Goal: Information Seeking & Learning: Learn about a topic

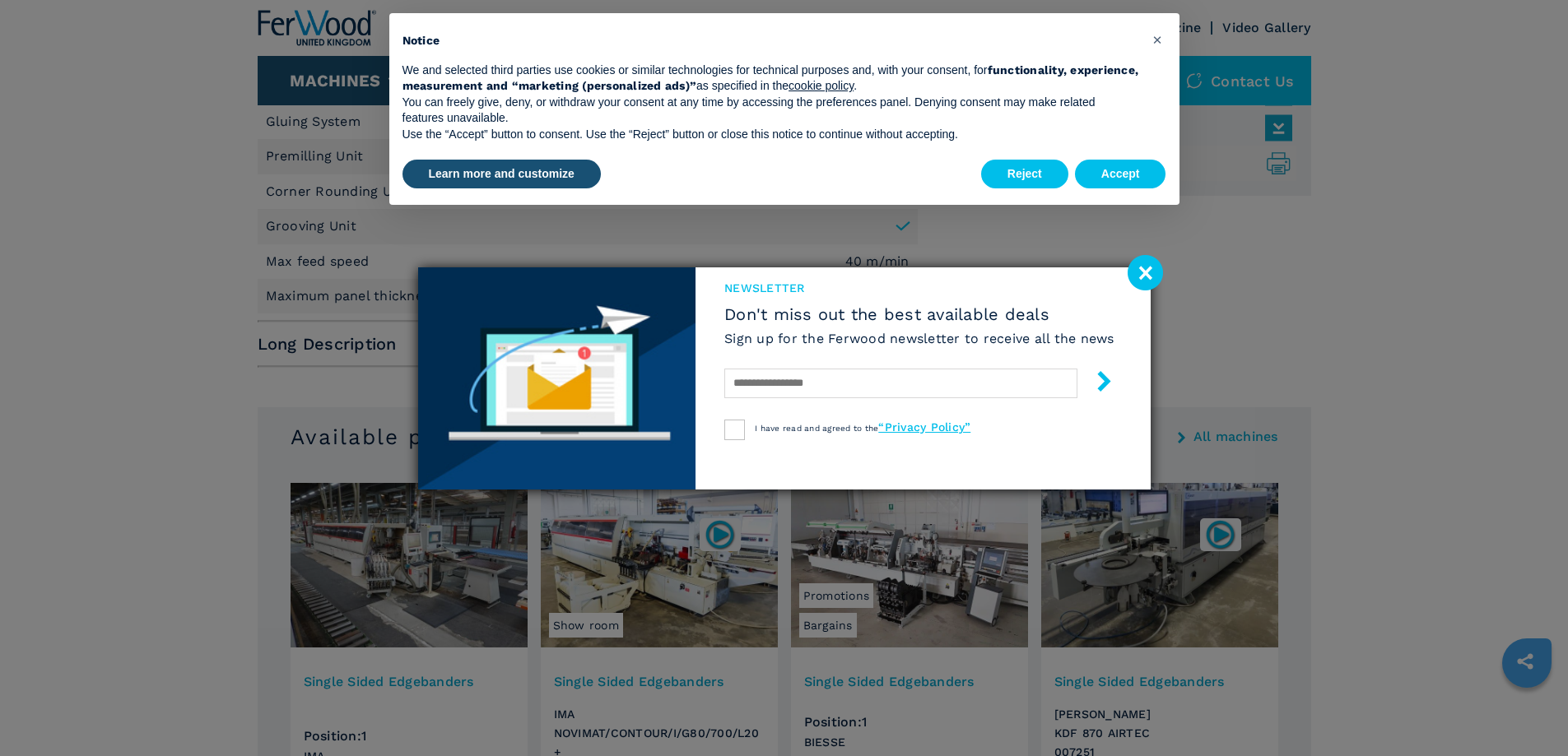
scroll to position [823, 0]
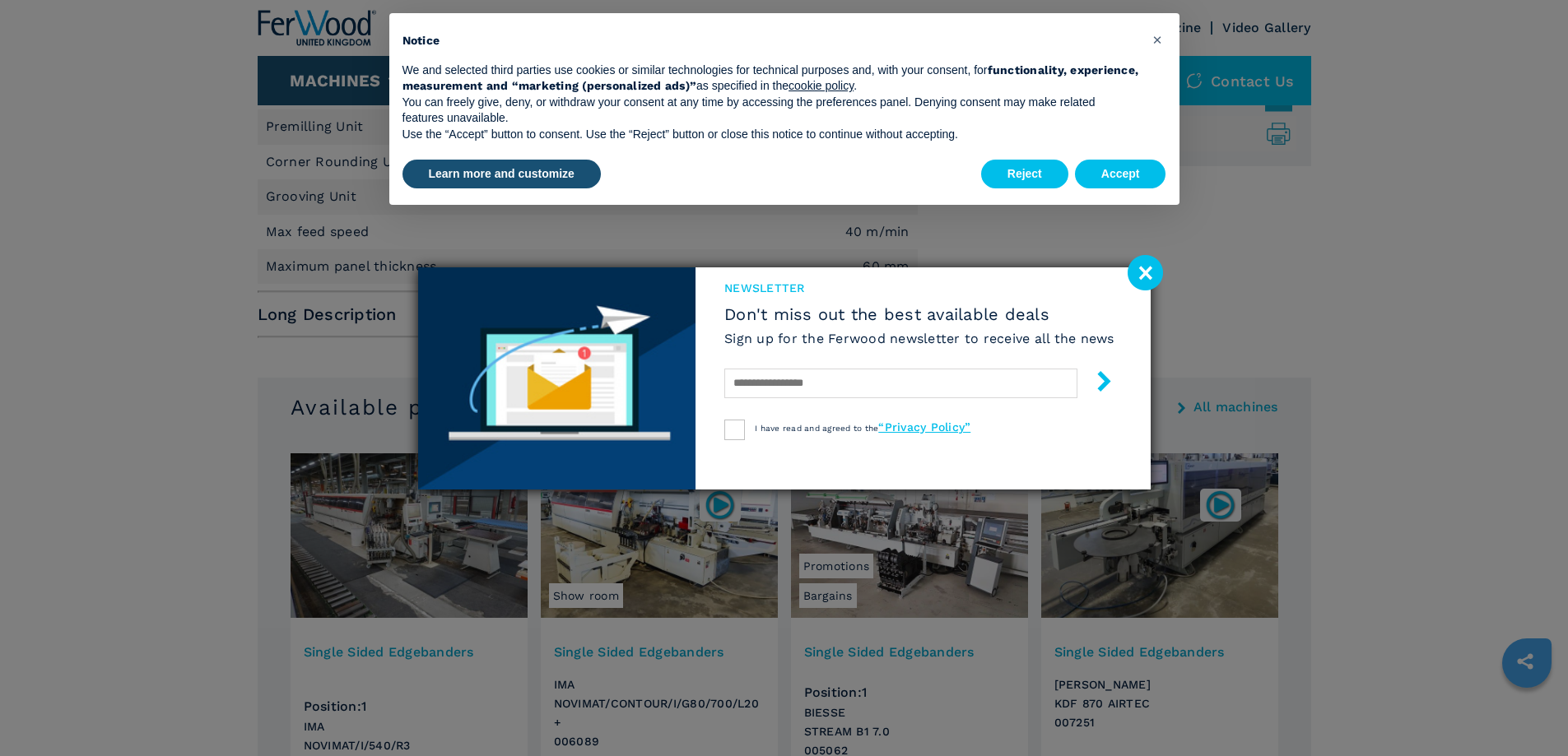
click at [1141, 268] on image at bounding box center [1145, 273] width 36 height 36
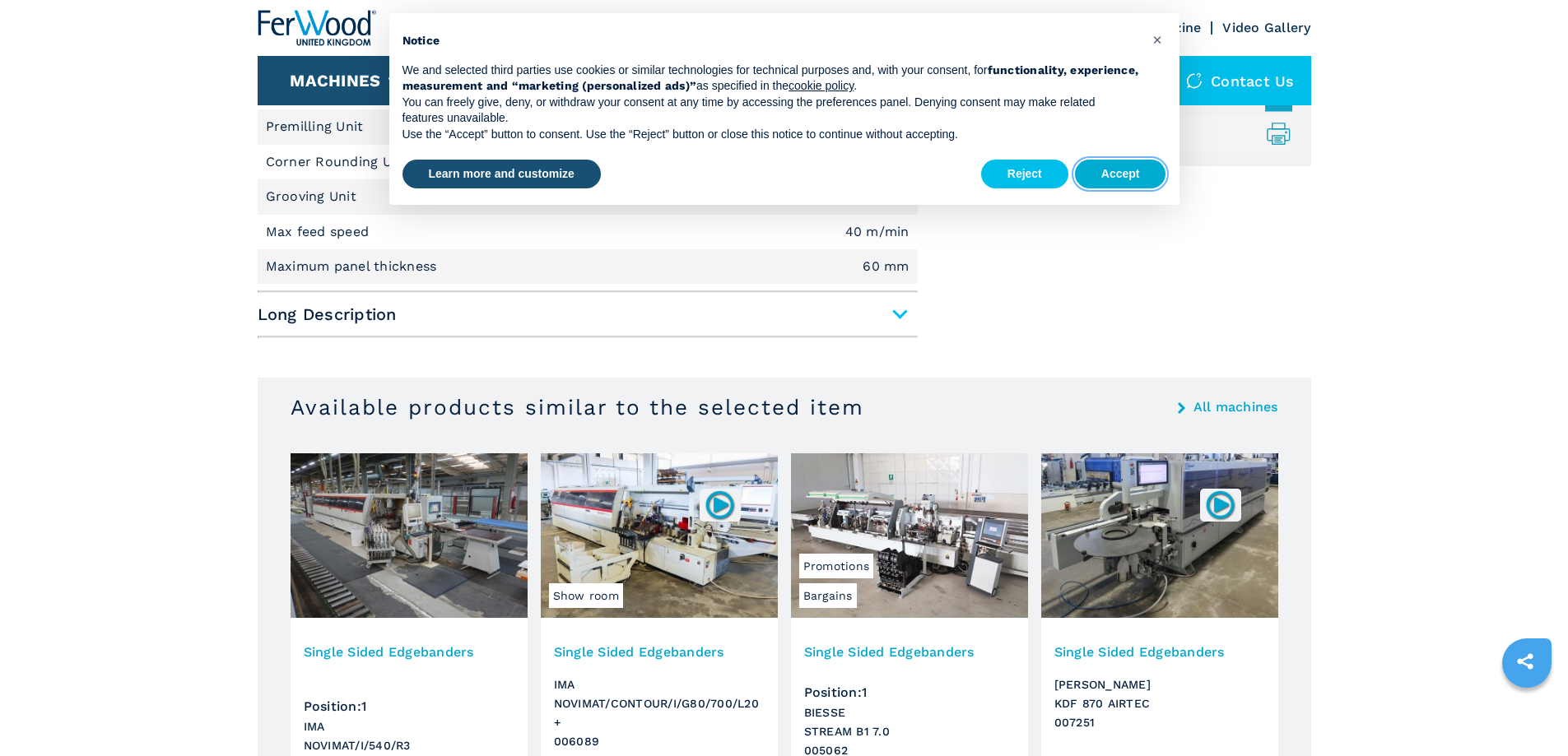
click at [1110, 174] on button "Accept" at bounding box center [1120, 174] width 91 height 30
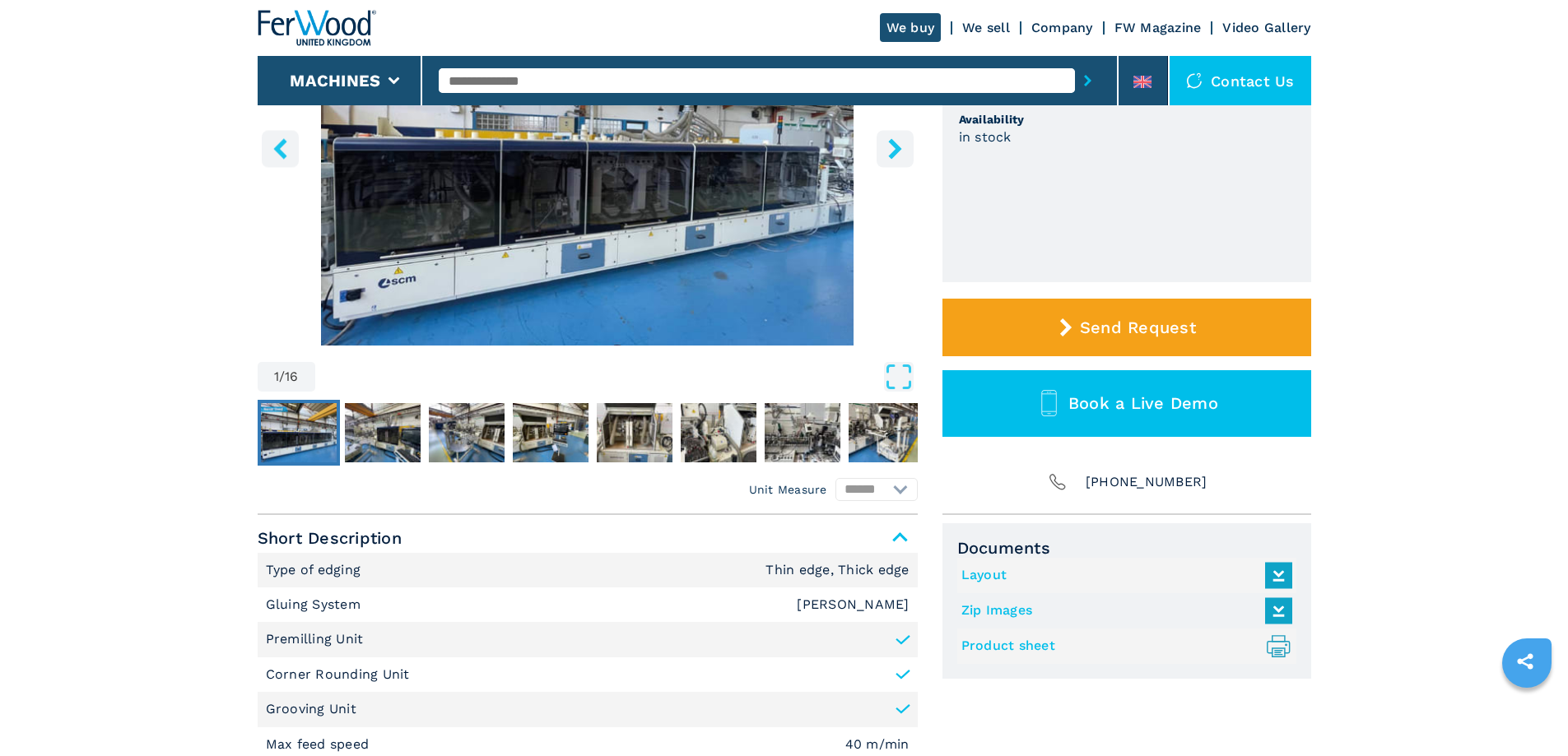
scroll to position [82, 0]
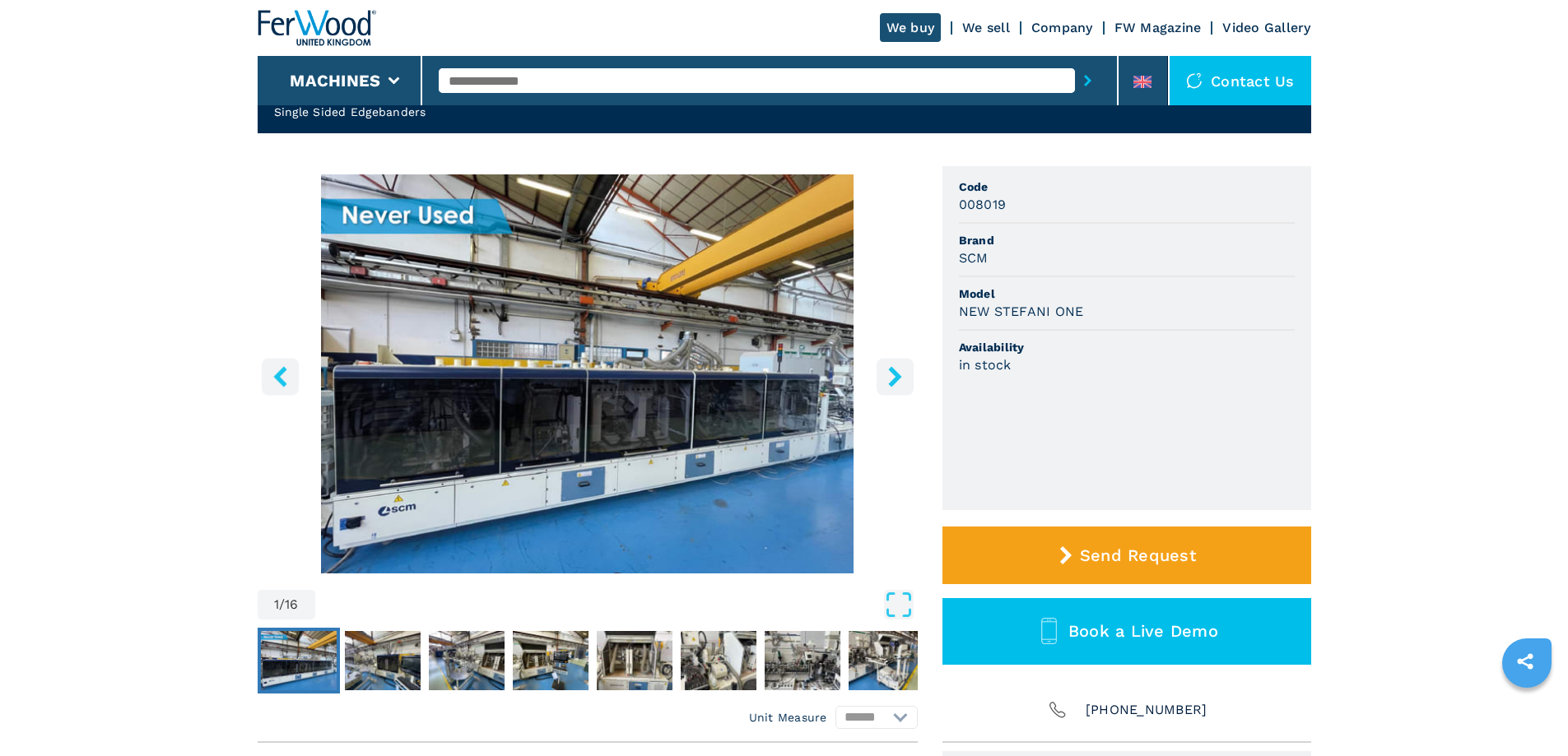
click at [889, 370] on icon "right-button" at bounding box center [894, 376] width 14 height 20
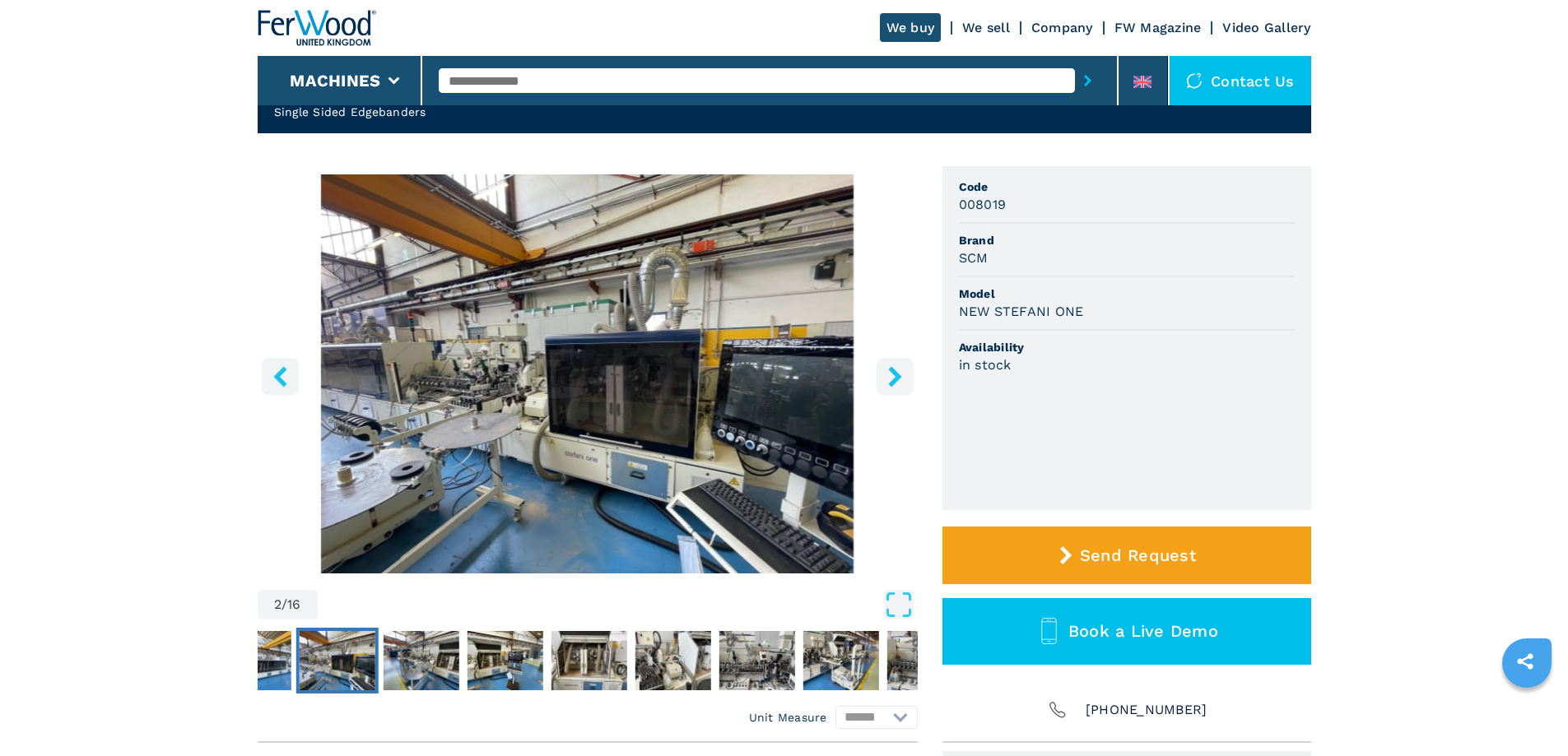
click at [889, 370] on icon "right-button" at bounding box center [894, 376] width 14 height 20
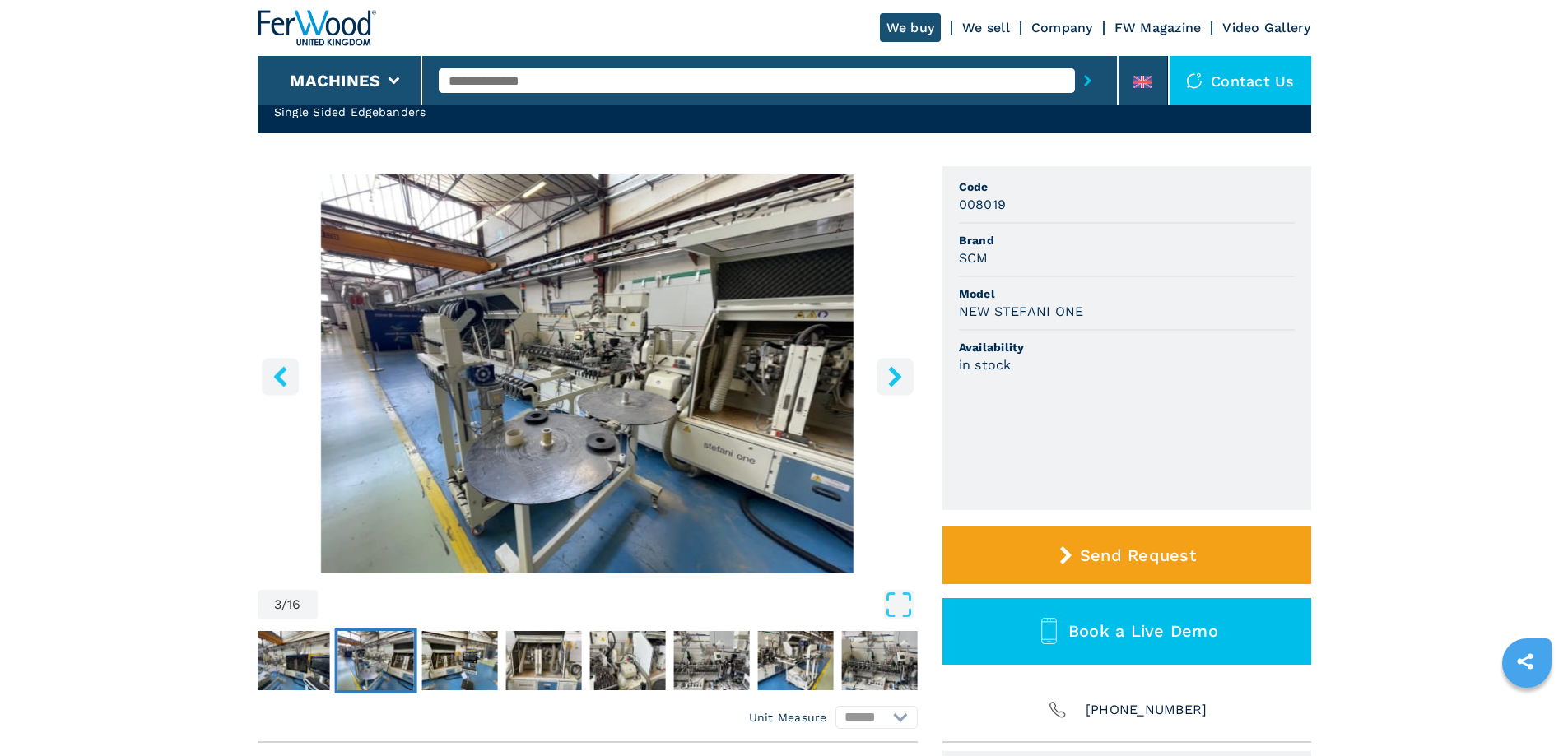
click at [889, 370] on icon "right-button" at bounding box center [894, 376] width 14 height 20
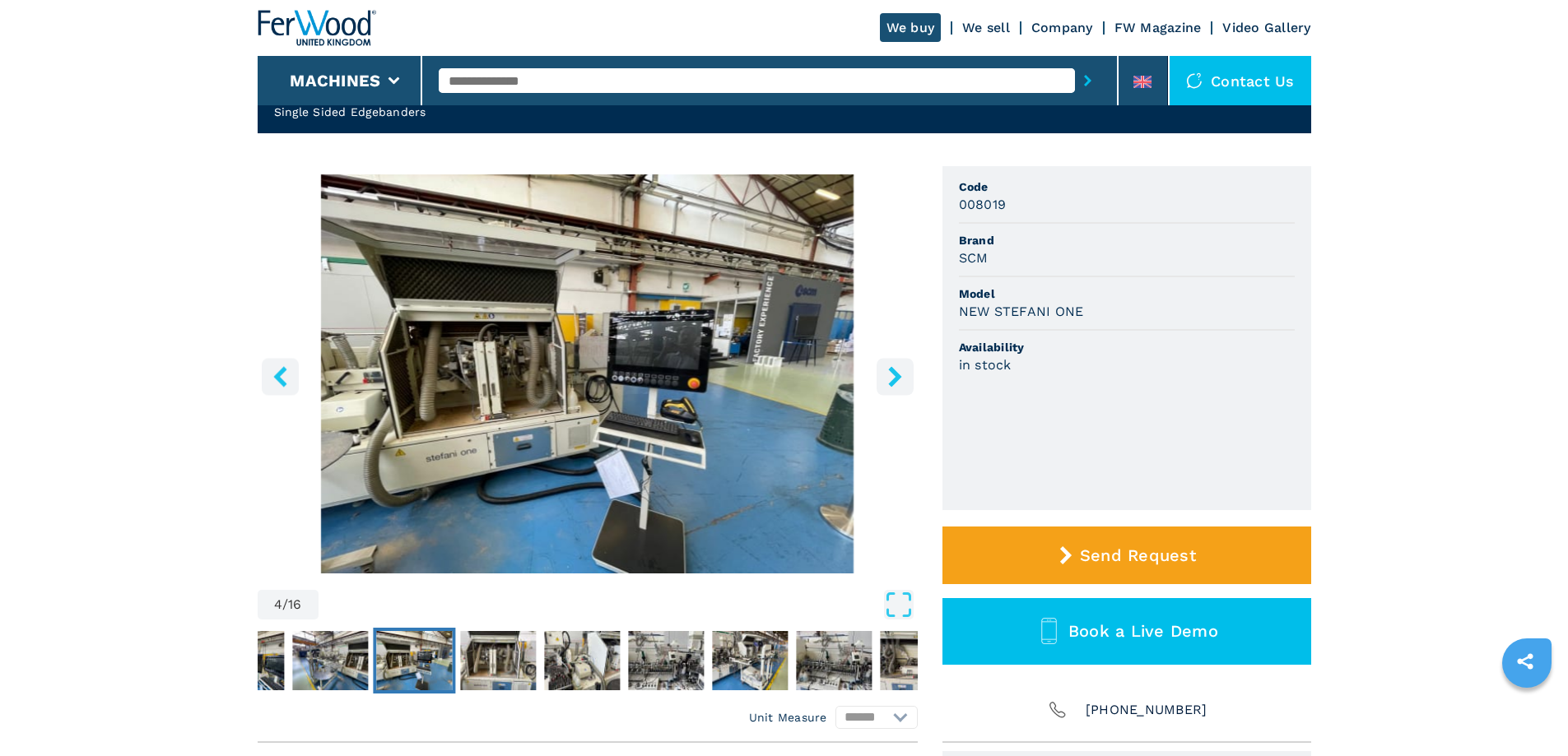
click at [889, 370] on icon "right-button" at bounding box center [894, 376] width 14 height 20
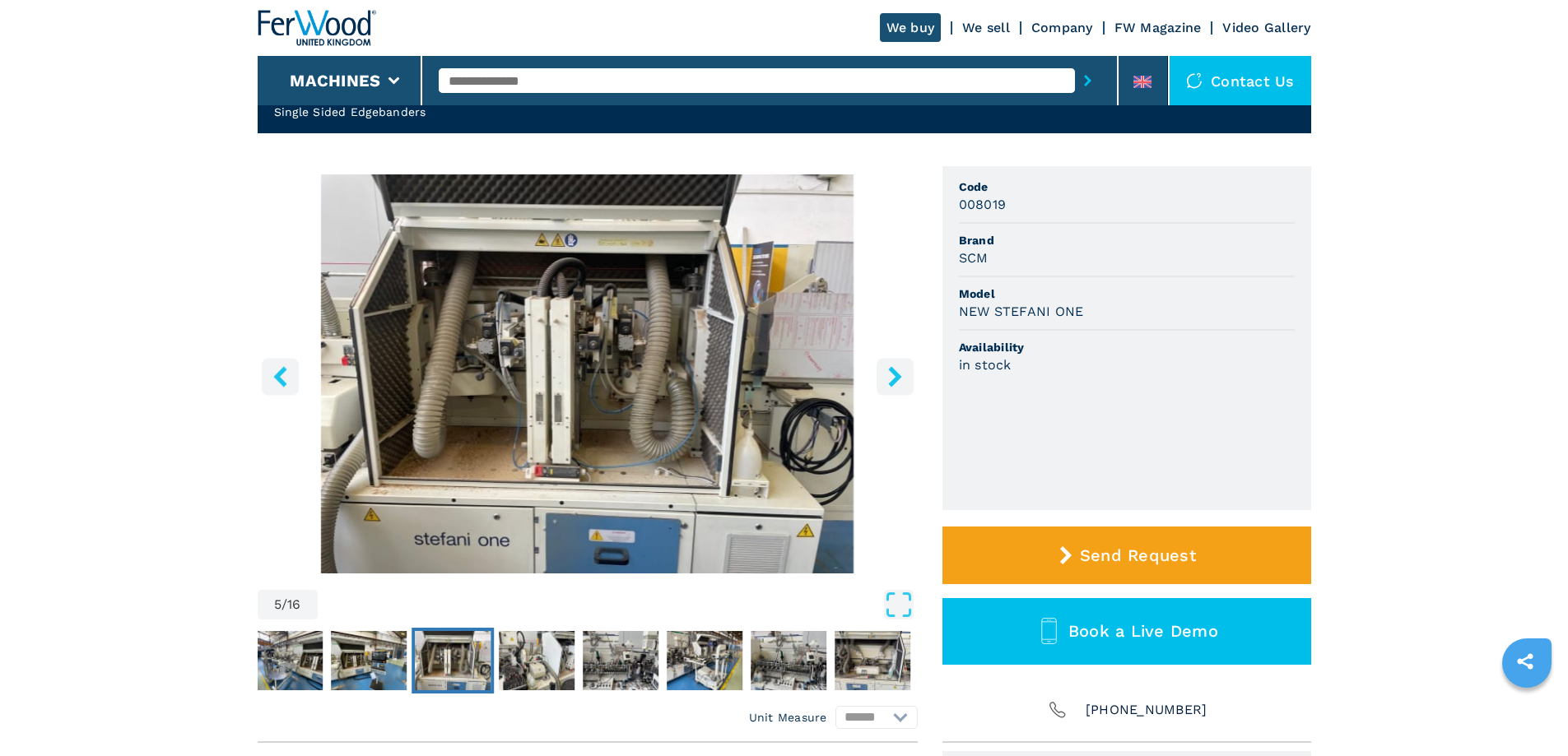
click at [889, 370] on icon "right-button" at bounding box center [894, 376] width 14 height 20
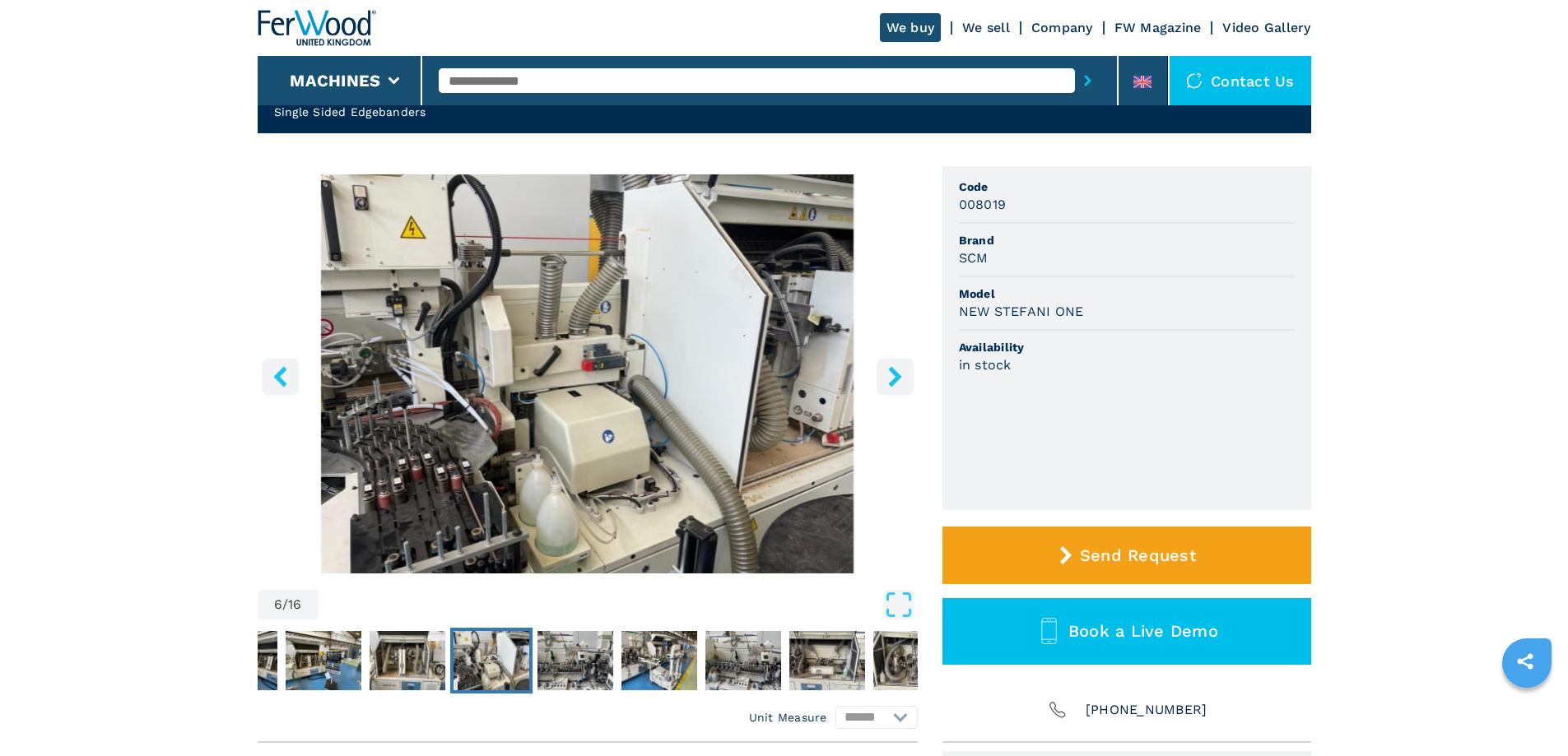
click at [889, 370] on icon "right-button" at bounding box center [894, 376] width 14 height 20
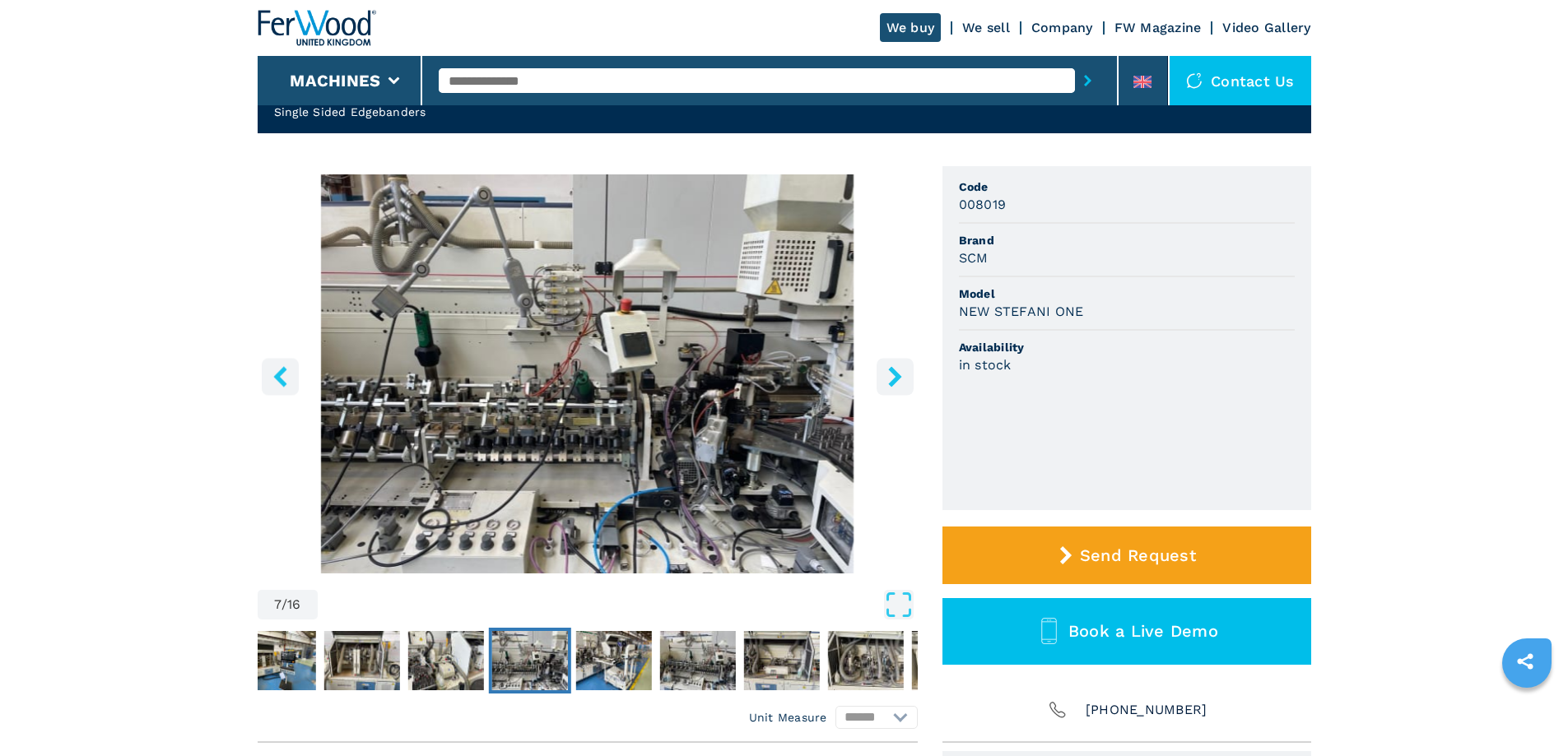
click at [889, 370] on icon "right-button" at bounding box center [894, 376] width 14 height 20
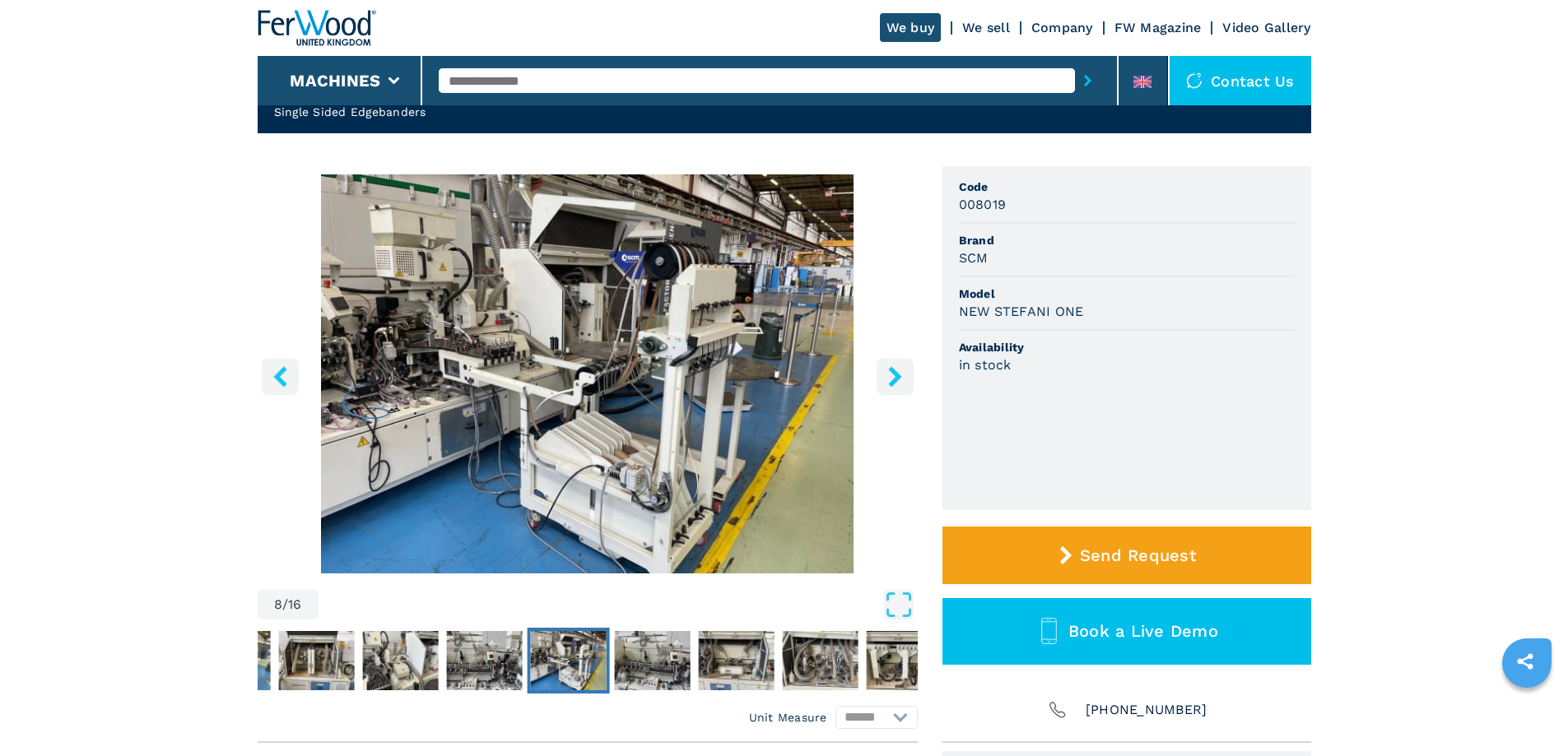
click at [889, 370] on icon "right-button" at bounding box center [894, 376] width 14 height 20
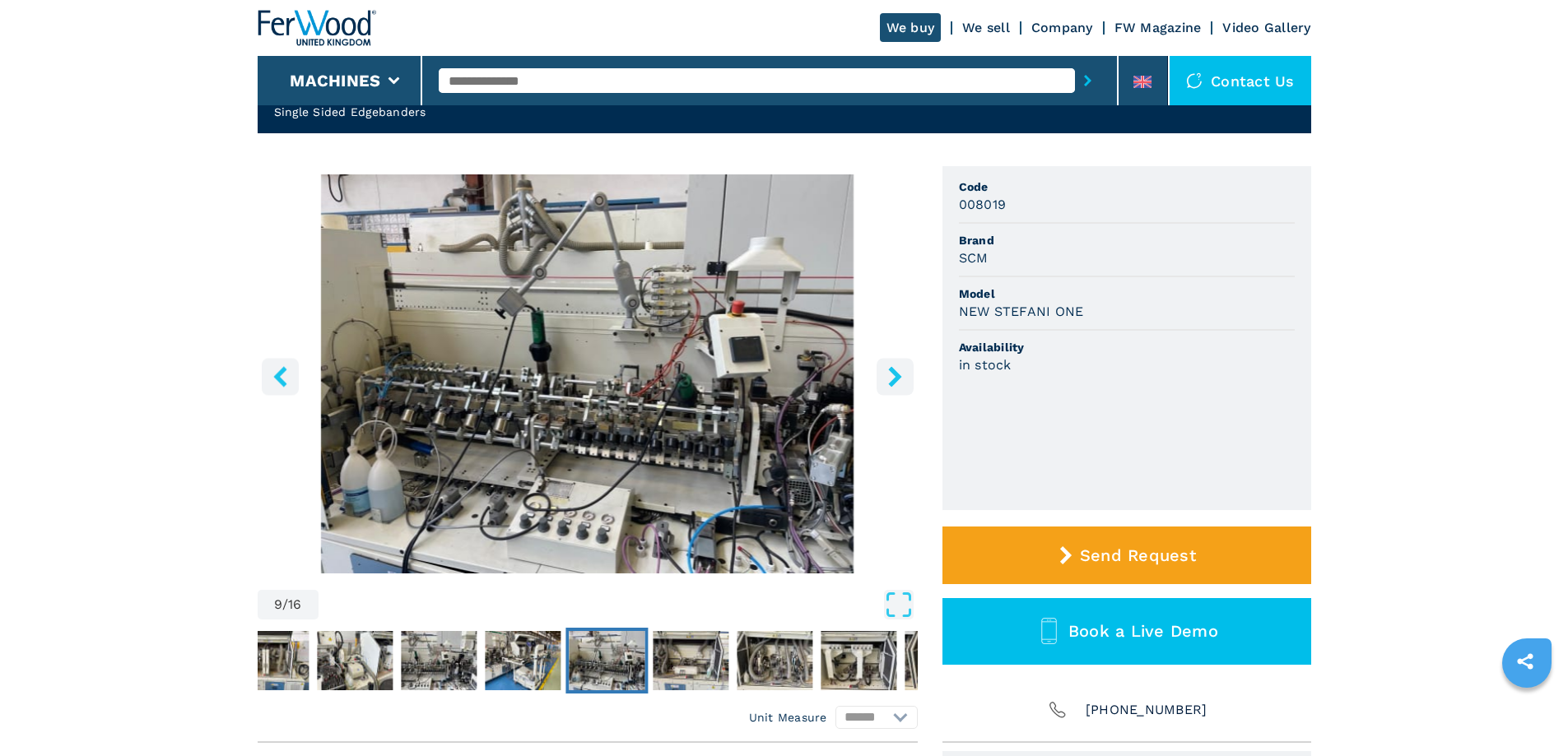
click at [889, 370] on icon "right-button" at bounding box center [894, 376] width 14 height 20
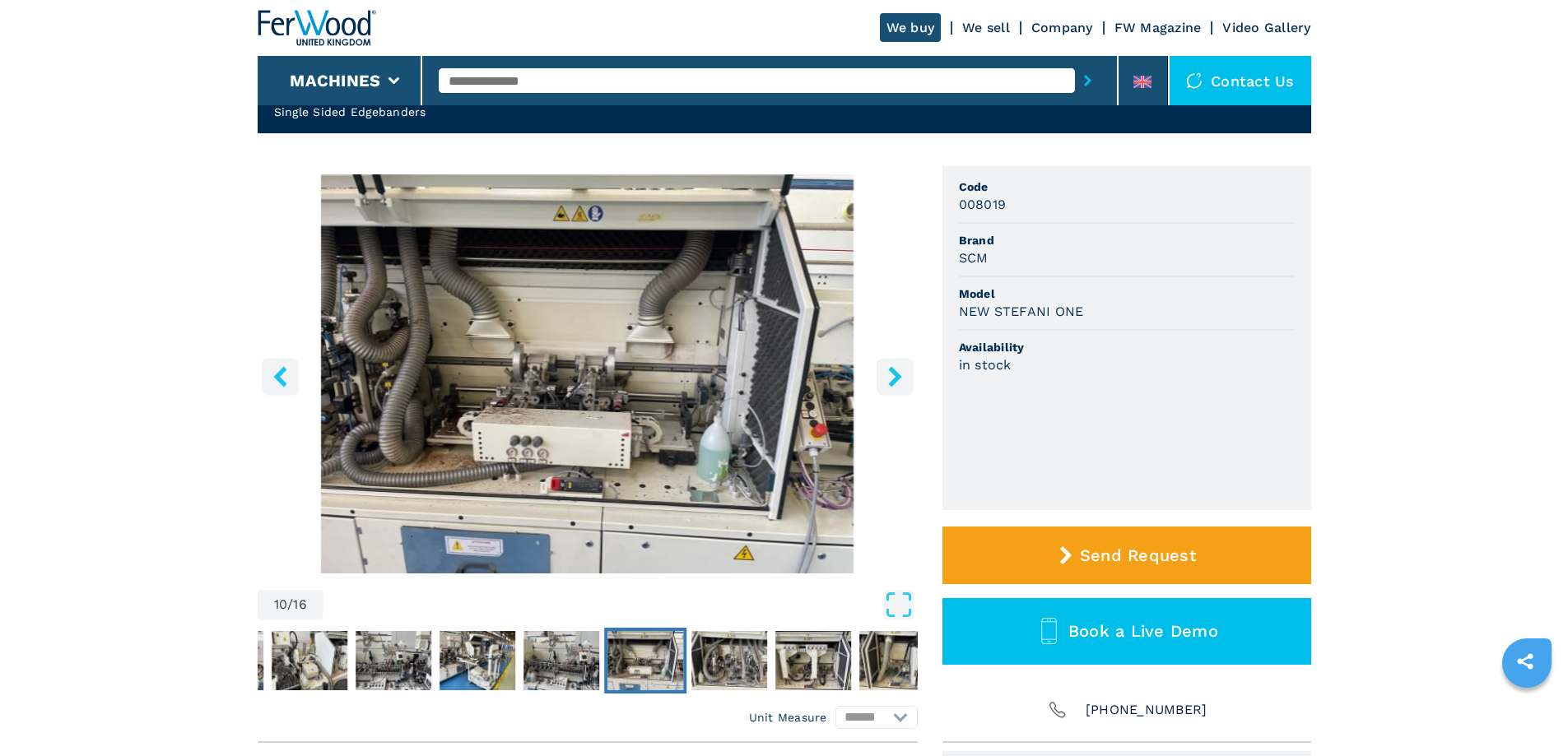
click at [889, 370] on icon "right-button" at bounding box center [894, 376] width 14 height 20
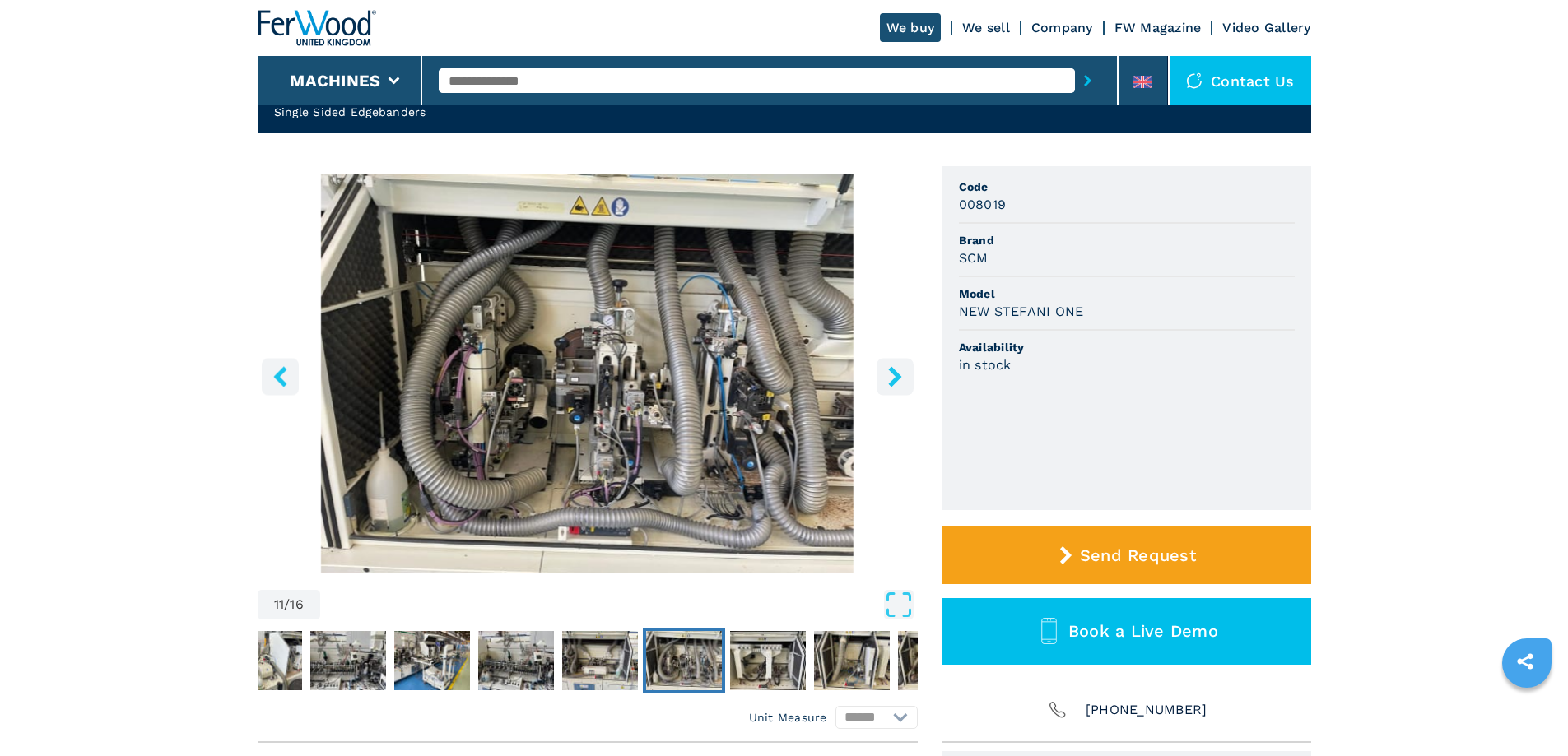
click at [889, 370] on icon "right-button" at bounding box center [894, 376] width 14 height 20
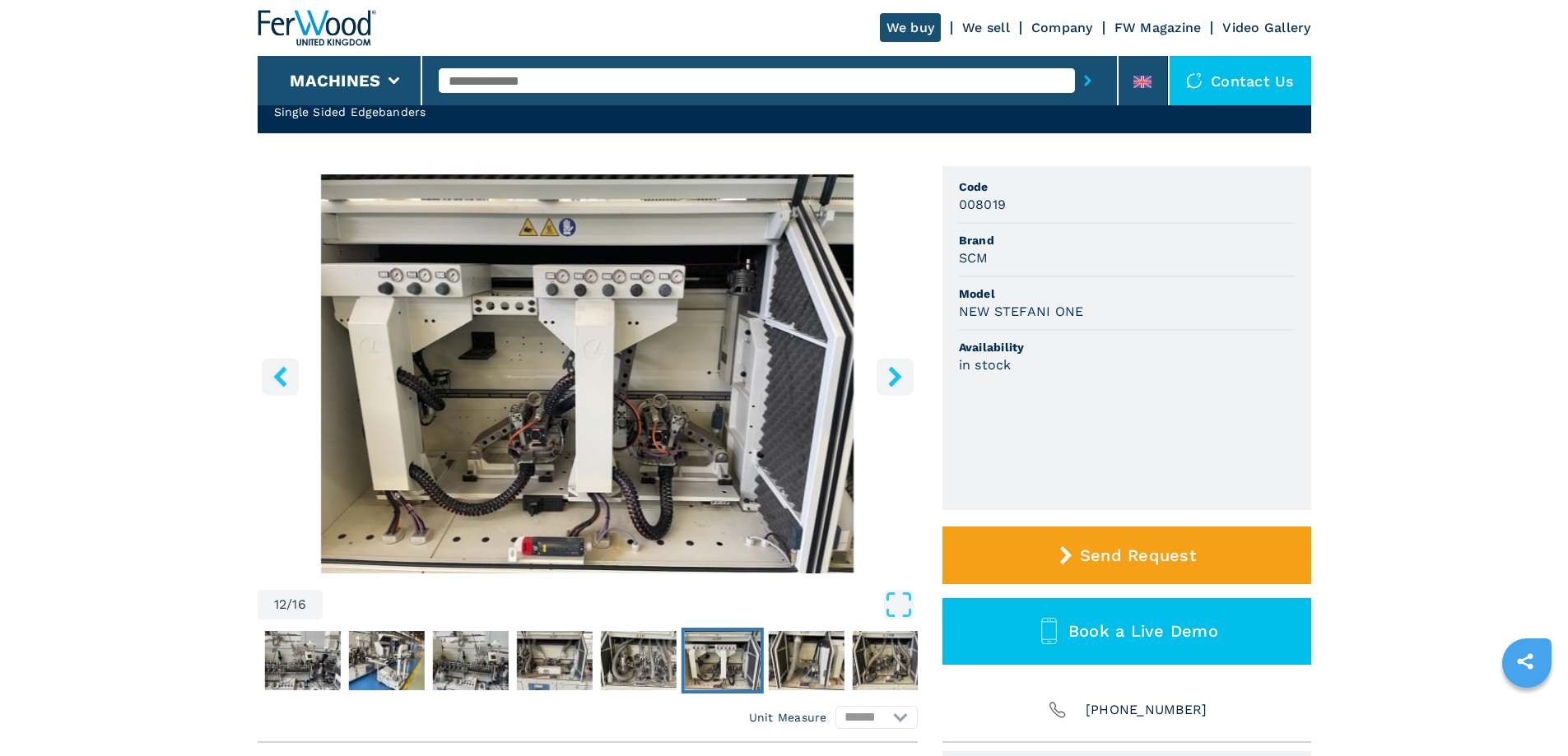
click at [889, 370] on icon "right-button" at bounding box center [894, 376] width 14 height 20
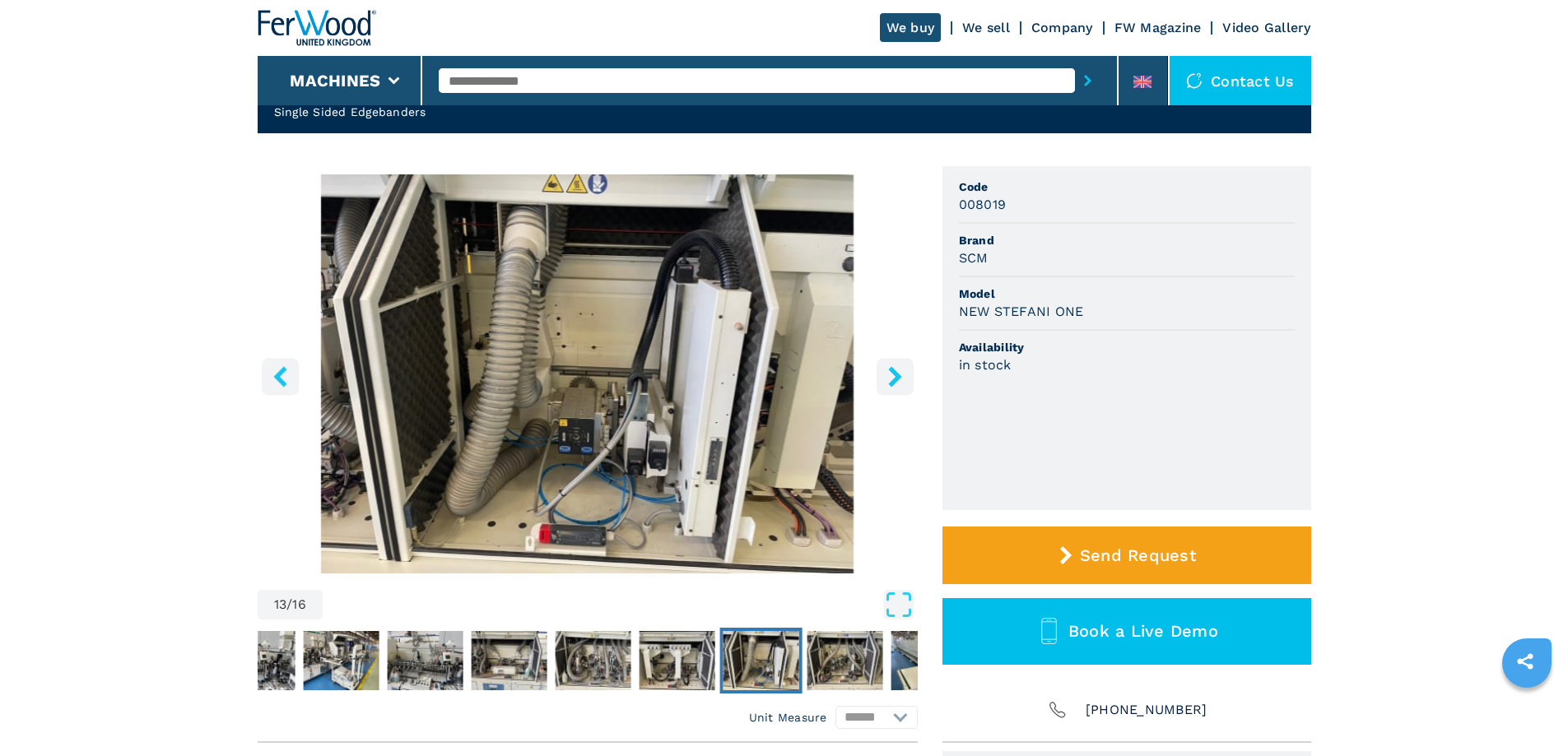
click at [889, 370] on icon "right-button" at bounding box center [894, 376] width 14 height 20
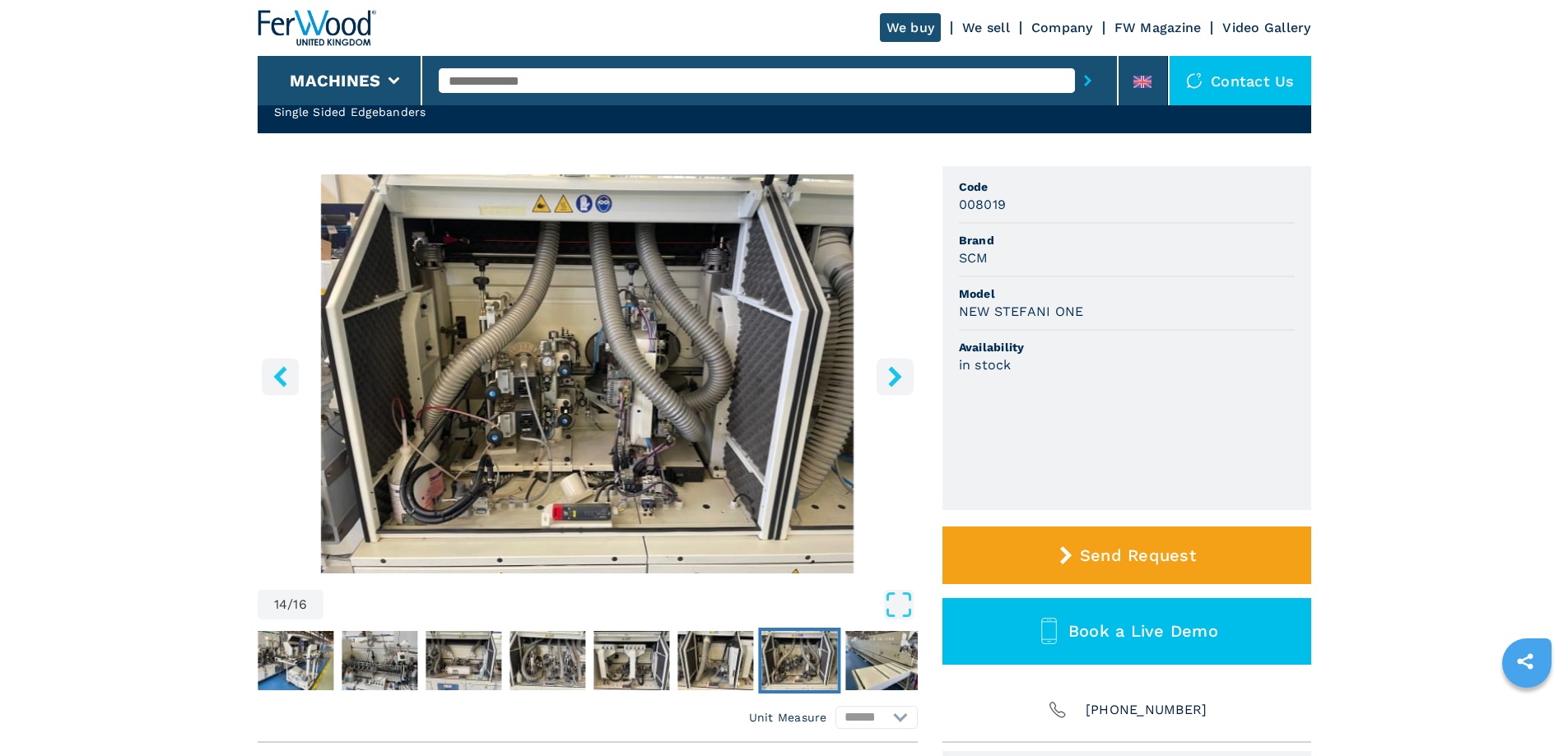
click at [889, 370] on icon "right-button" at bounding box center [894, 376] width 14 height 20
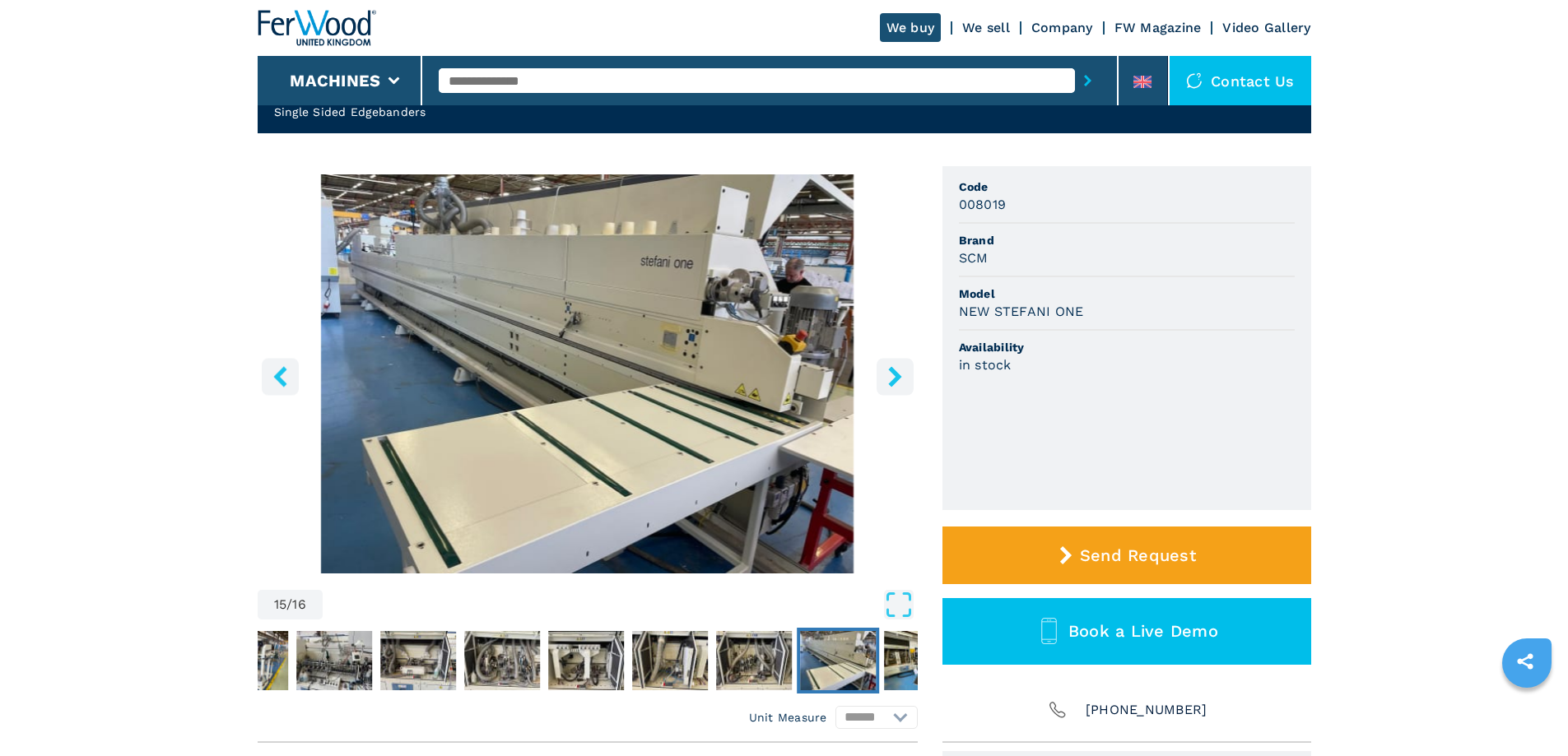
click at [889, 370] on icon "right-button" at bounding box center [894, 376] width 14 height 20
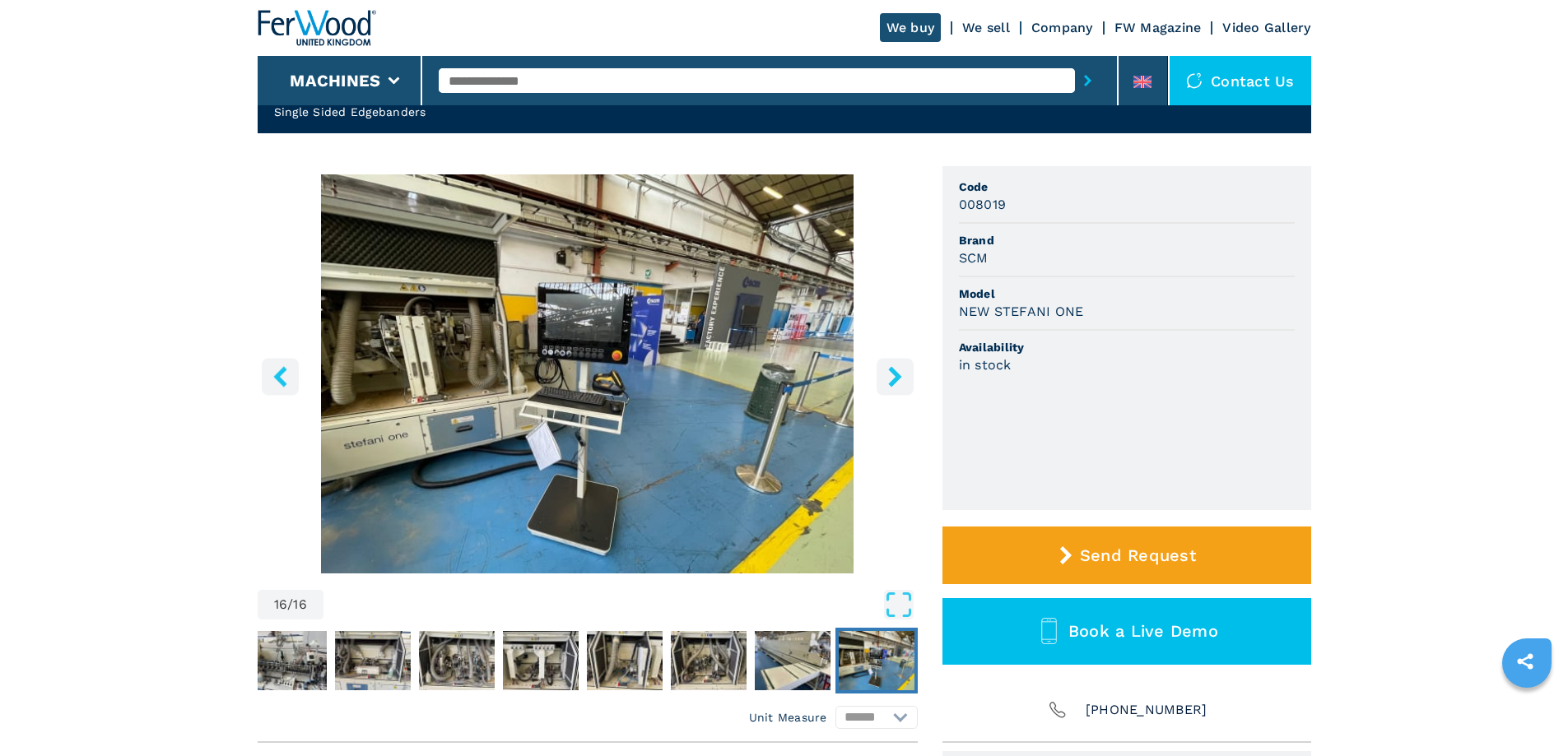
click at [889, 370] on icon "right-button" at bounding box center [894, 376] width 14 height 20
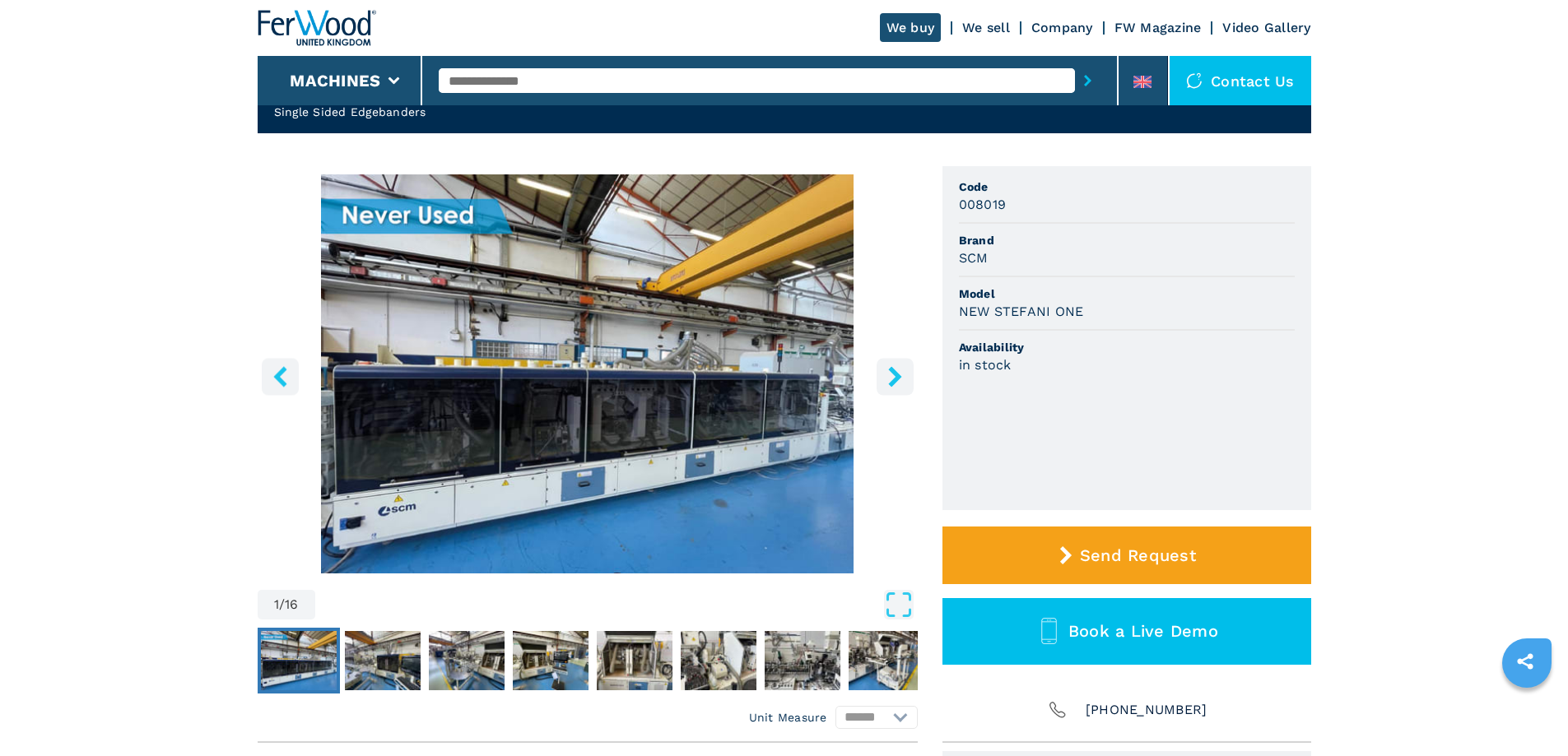
click at [889, 370] on icon "right-button" at bounding box center [894, 376] width 14 height 20
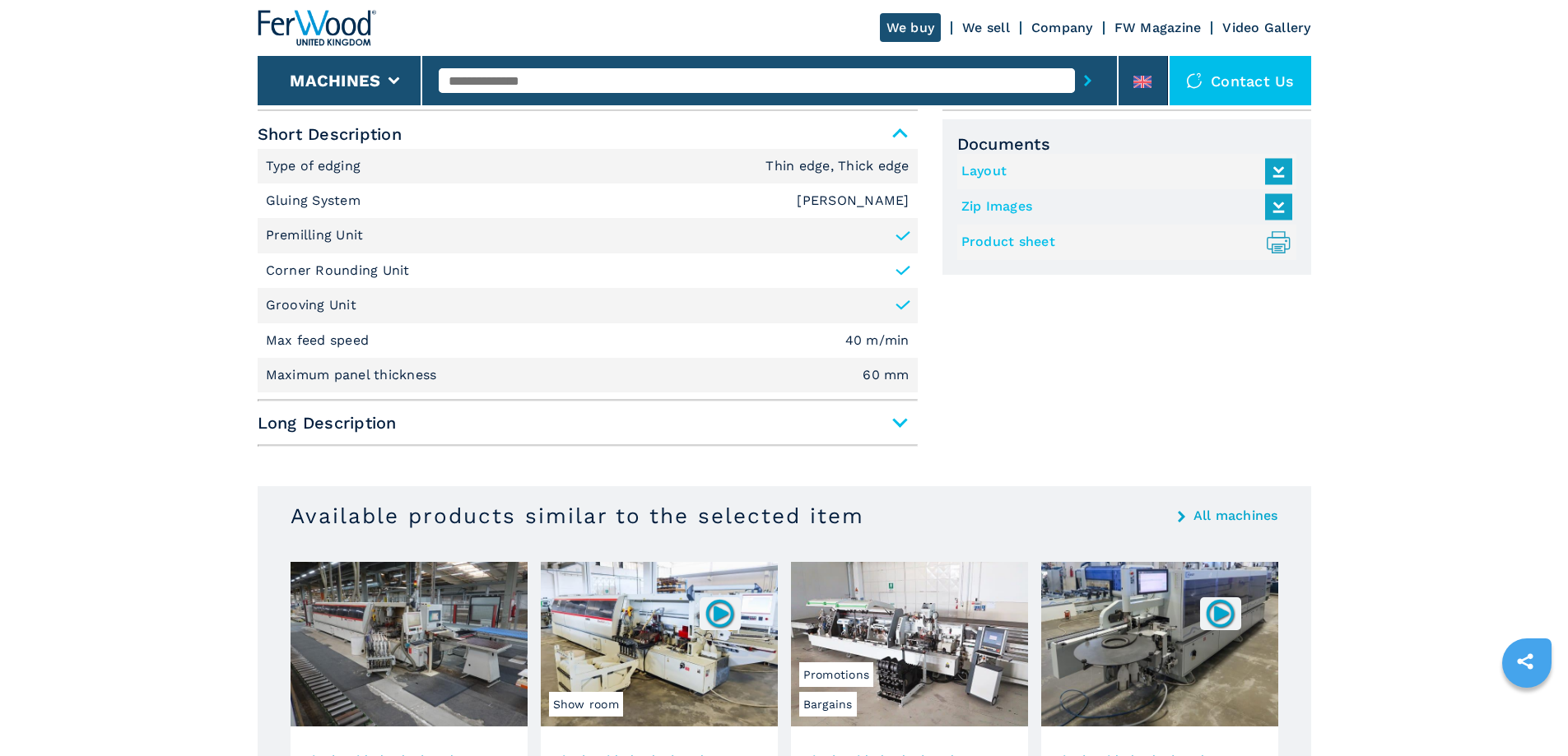
scroll to position [741, 0]
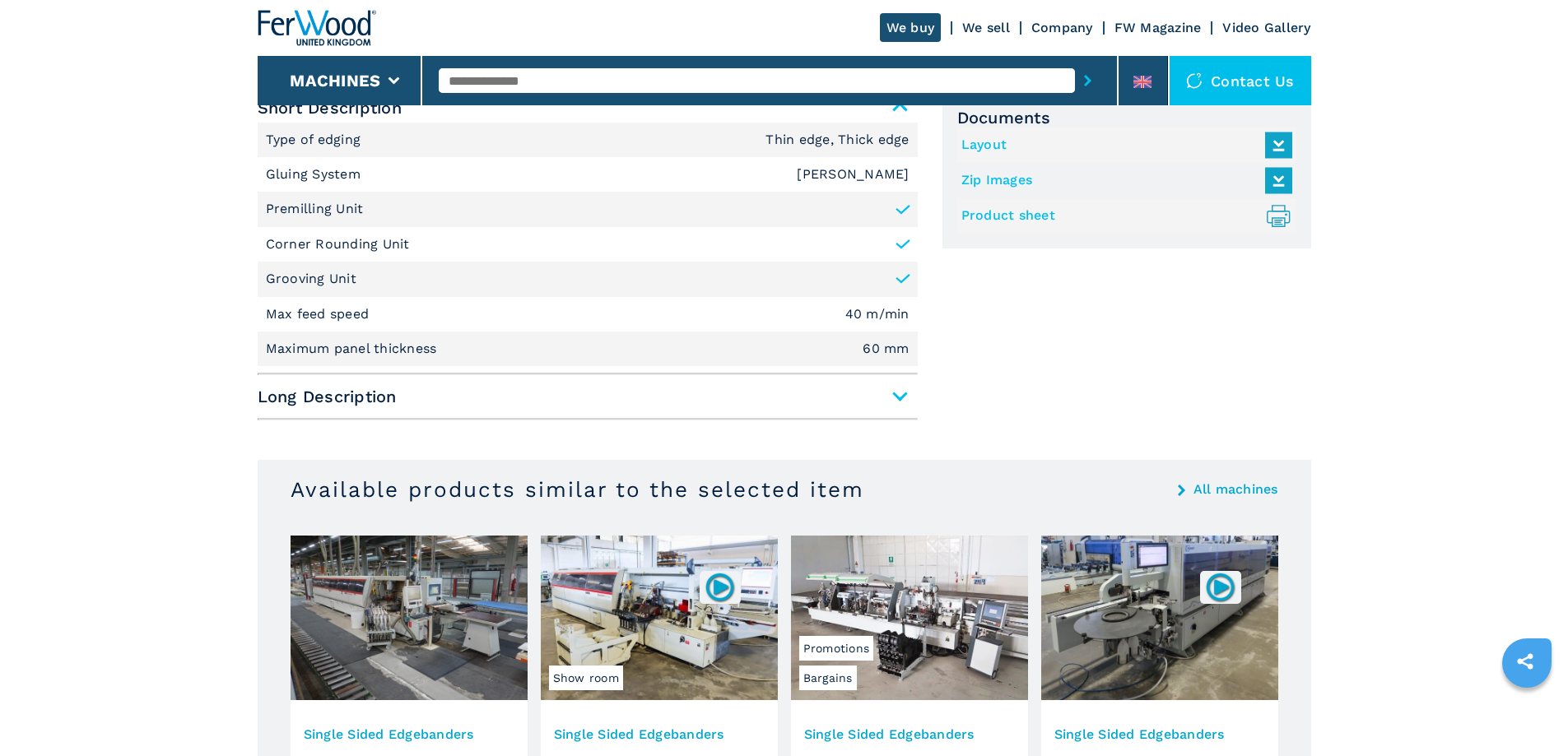
click at [901, 392] on span "Long Description" at bounding box center [588, 397] width 660 height 30
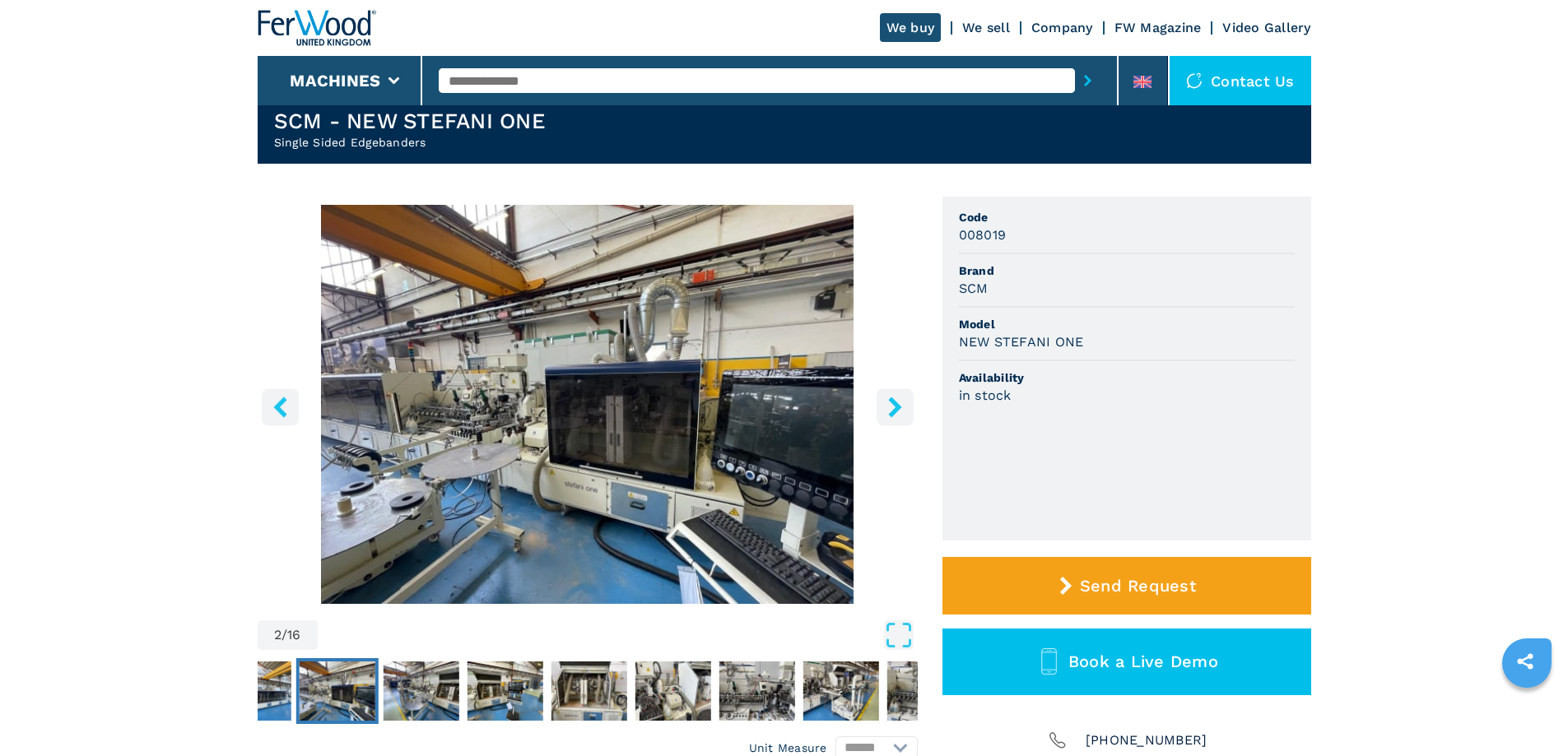
scroll to position [0, 0]
